Goal: Transaction & Acquisition: Purchase product/service

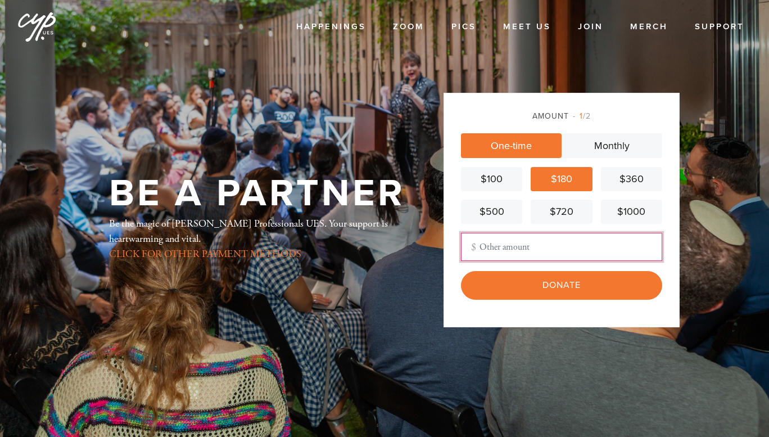
click at [523, 241] on input "Other Amount" at bounding box center [561, 247] width 201 height 28
click at [453, 263] on div "Amount 1 /2 One-time Monthly $100 $180 $360 $500 $720 $1000 Other Amount Contri…" at bounding box center [562, 210] width 236 height 234
click at [523, 249] on input "Other Amount" at bounding box center [561, 247] width 201 height 28
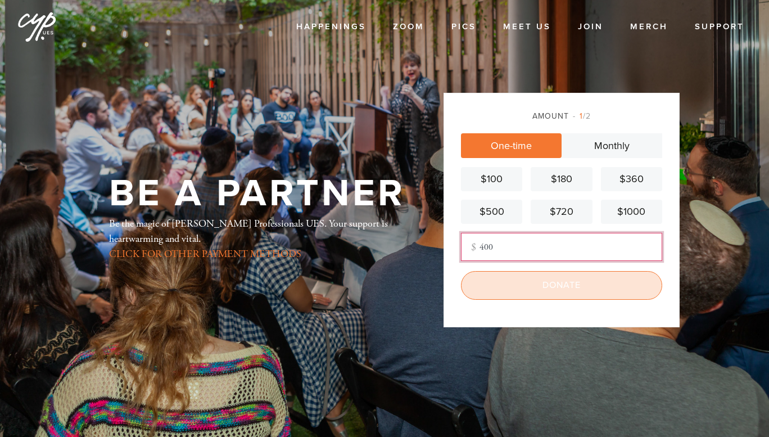
type input "400"
click at [526, 291] on input "Donate" at bounding box center [561, 285] width 201 height 28
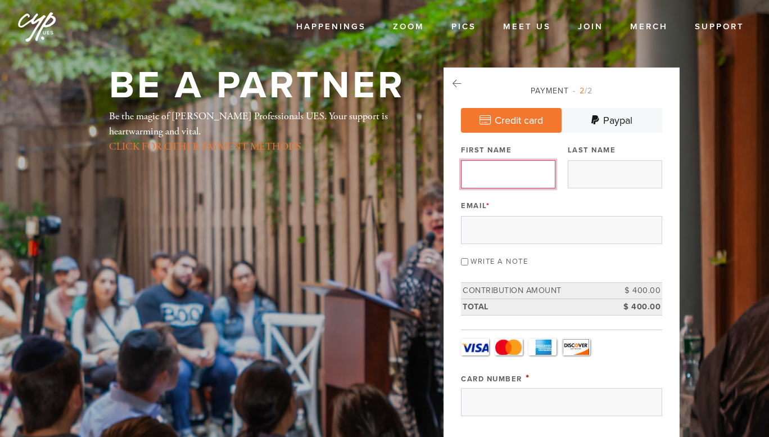
click at [518, 183] on input "First Name" at bounding box center [508, 174] width 94 height 28
type input "Elijah"
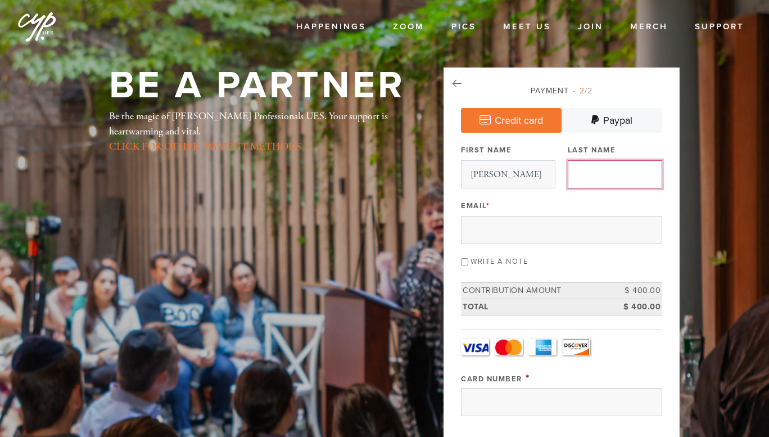
type input "Genin"
type input "ogaplcusa@gmail.com"
type input "8766 Cliffridge Avenue"
type input "La Jolla"
type input "United States"
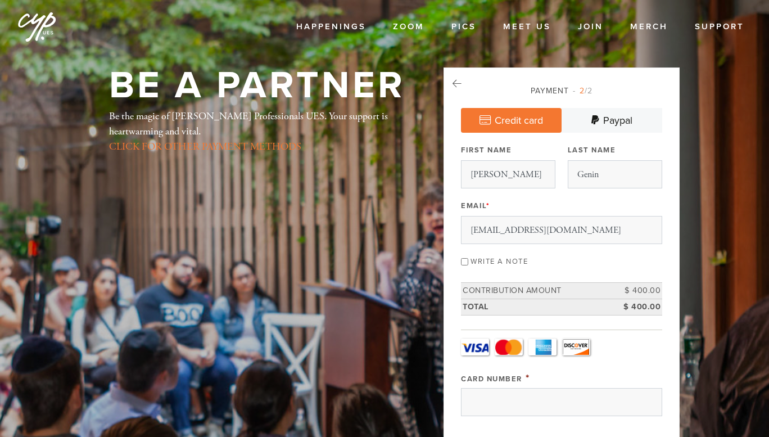
type input "CA"
type input "92037"
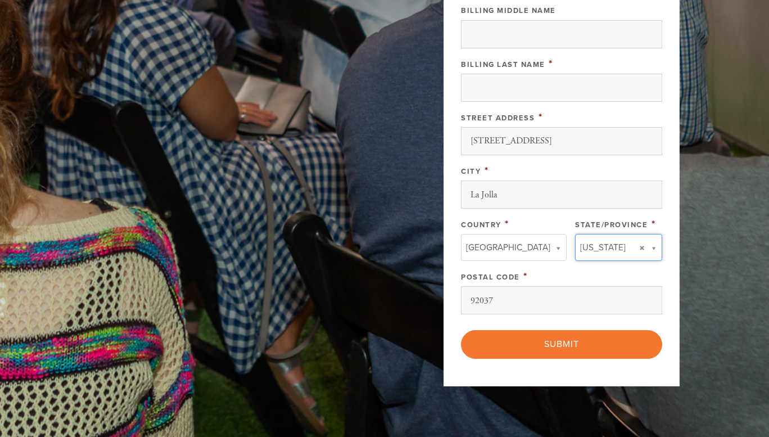
type input "CA"
type input "United States"
click at [514, 258] on div "Country United States United States" at bounding box center [509, 267] width 97 height 20
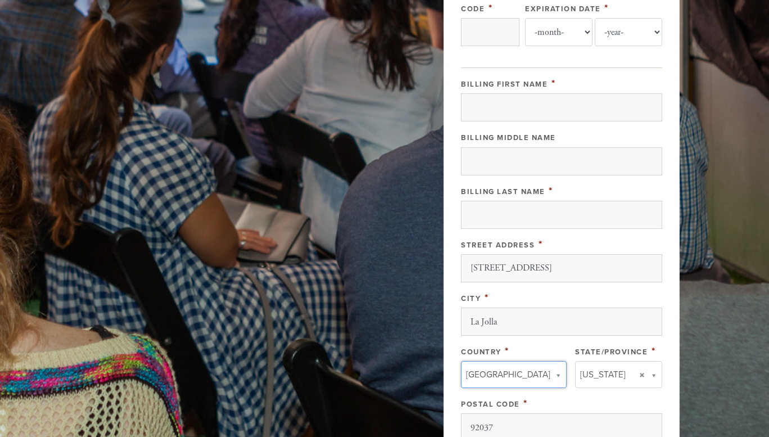
scroll to position [444, 0]
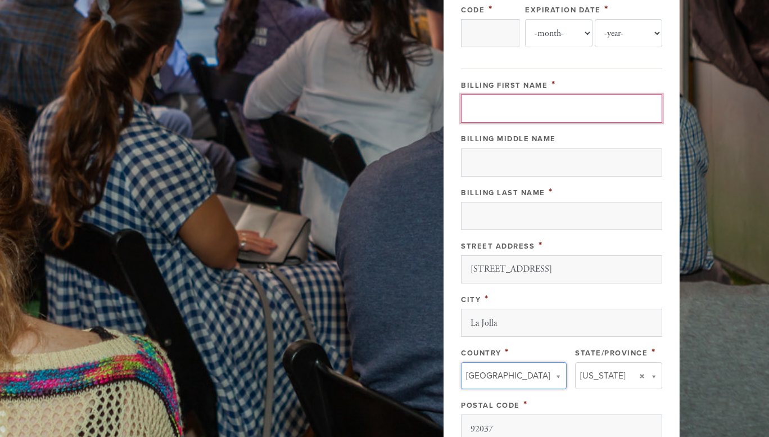
click at [526, 100] on input "Billing First Name" at bounding box center [561, 108] width 201 height 28
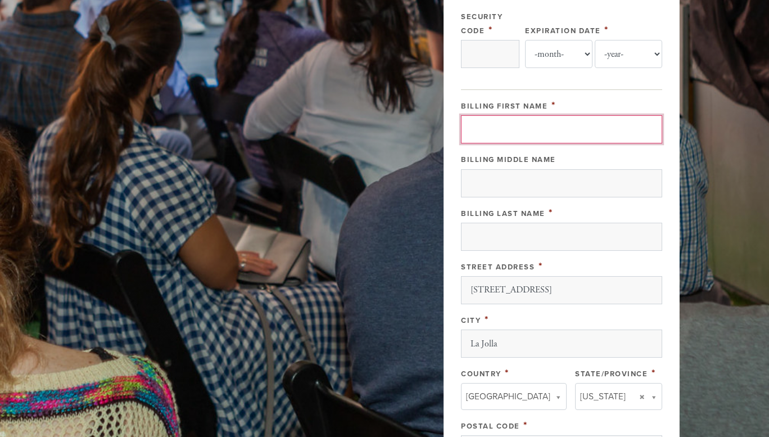
click at [545, 125] on input "Billing First Name" at bounding box center [561, 129] width 201 height 28
type input "4266841701496240"
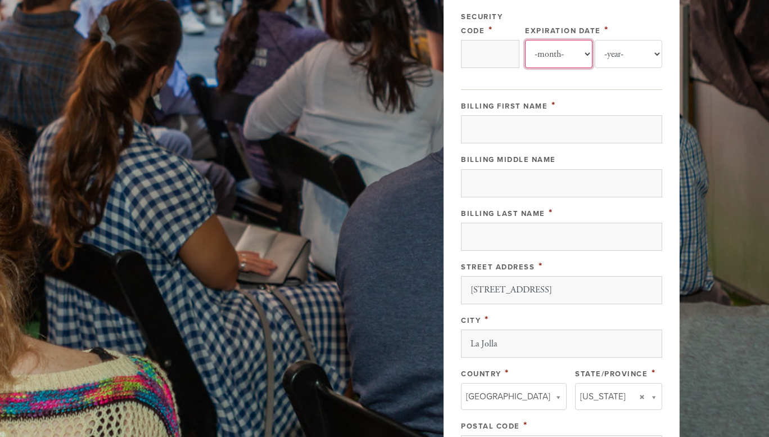
select select "12"
select select "2028"
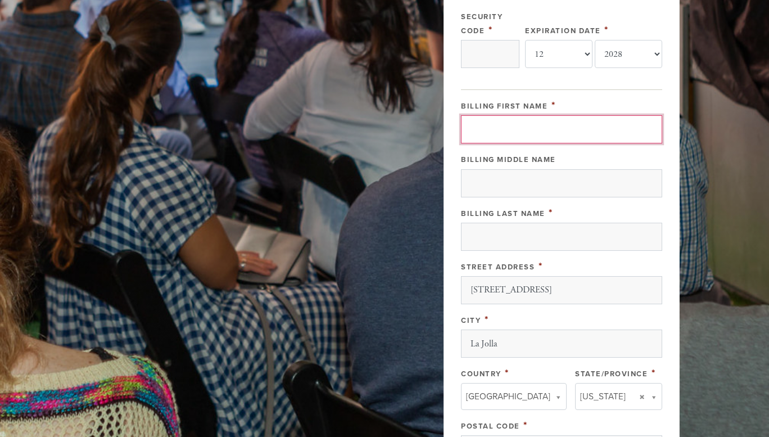
type input "Elijah"
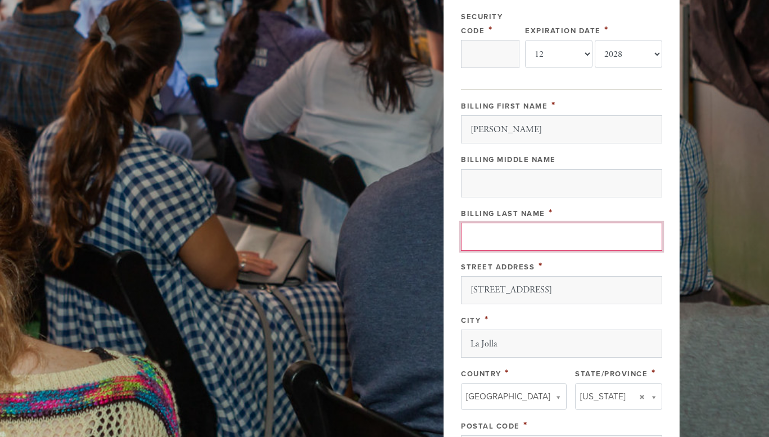
type input "Genin"
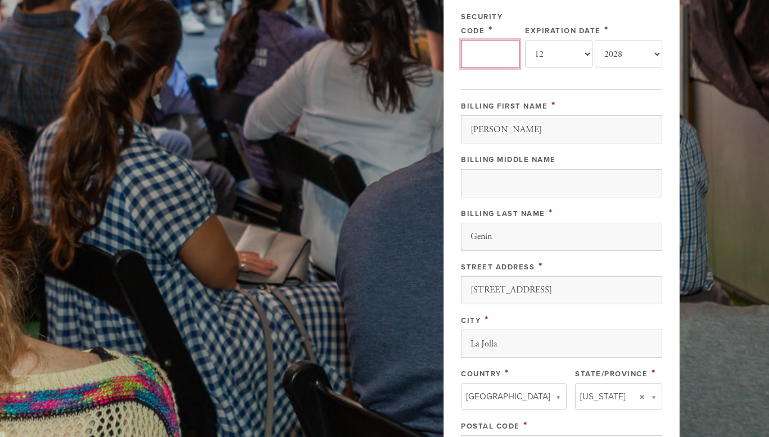
click at [499, 54] on input "Security Code" at bounding box center [490, 54] width 58 height 28
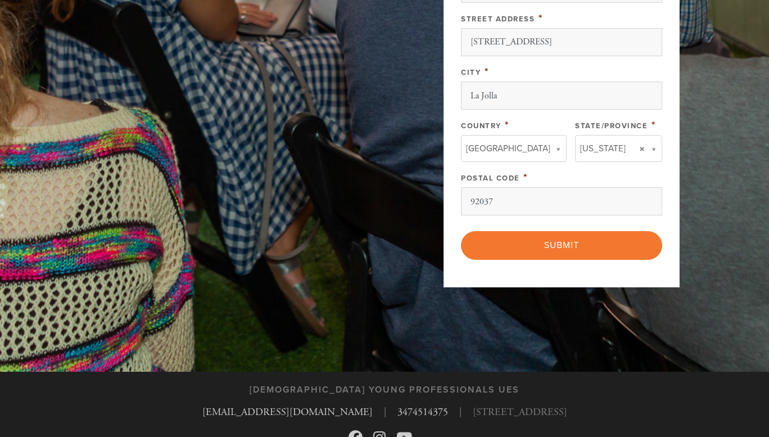
scroll to position [721, 0]
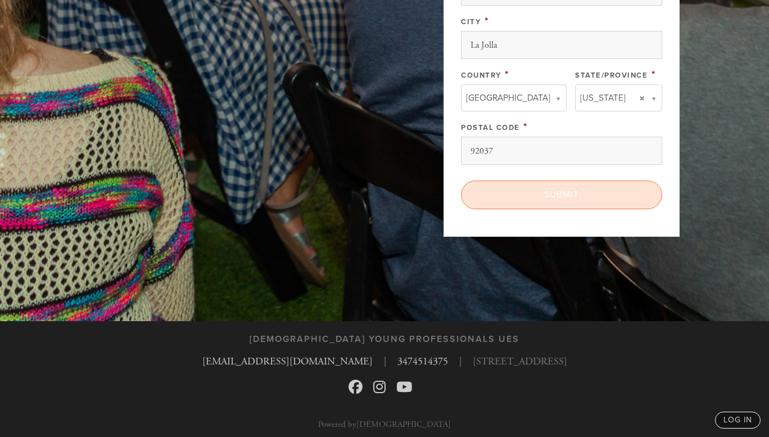
type input "141"
click at [559, 189] on input "Submit" at bounding box center [561, 194] width 201 height 28
